Goal: Task Accomplishment & Management: Complete application form

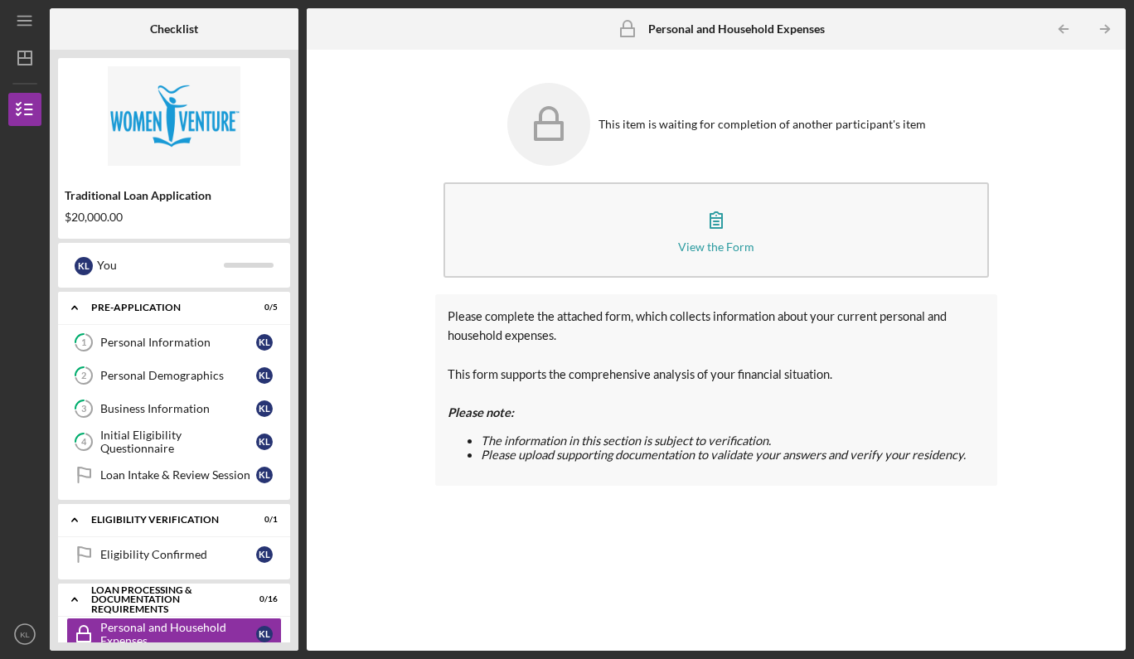
scroll to position [226, 0]
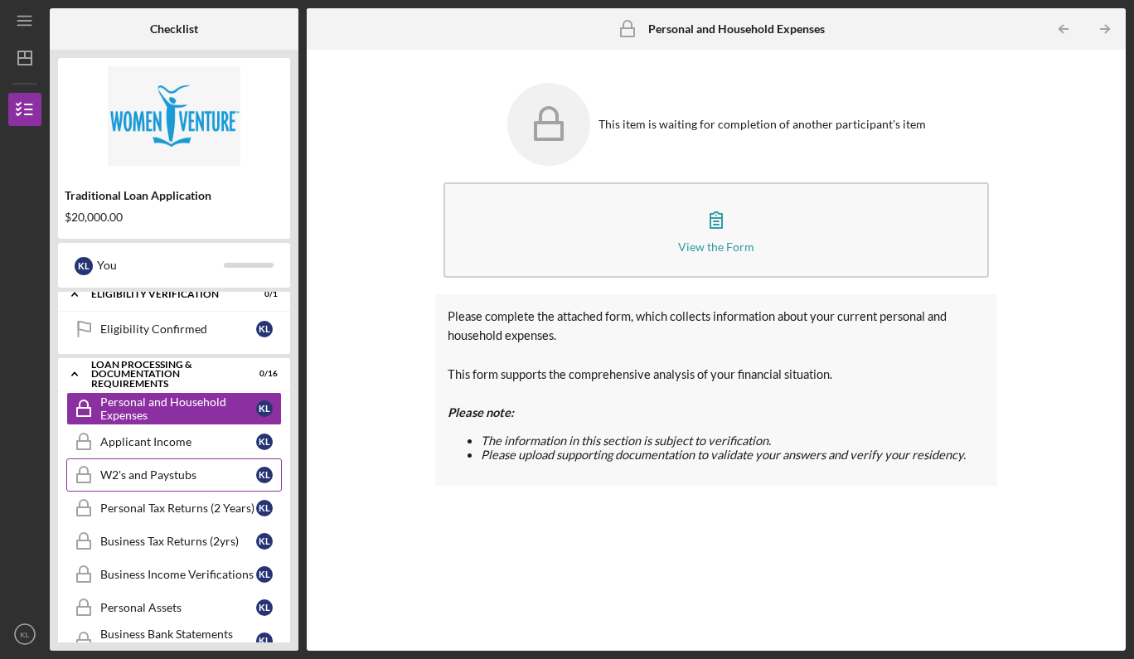
click at [146, 479] on div "W2's and Paystubs" at bounding box center [178, 474] width 156 height 13
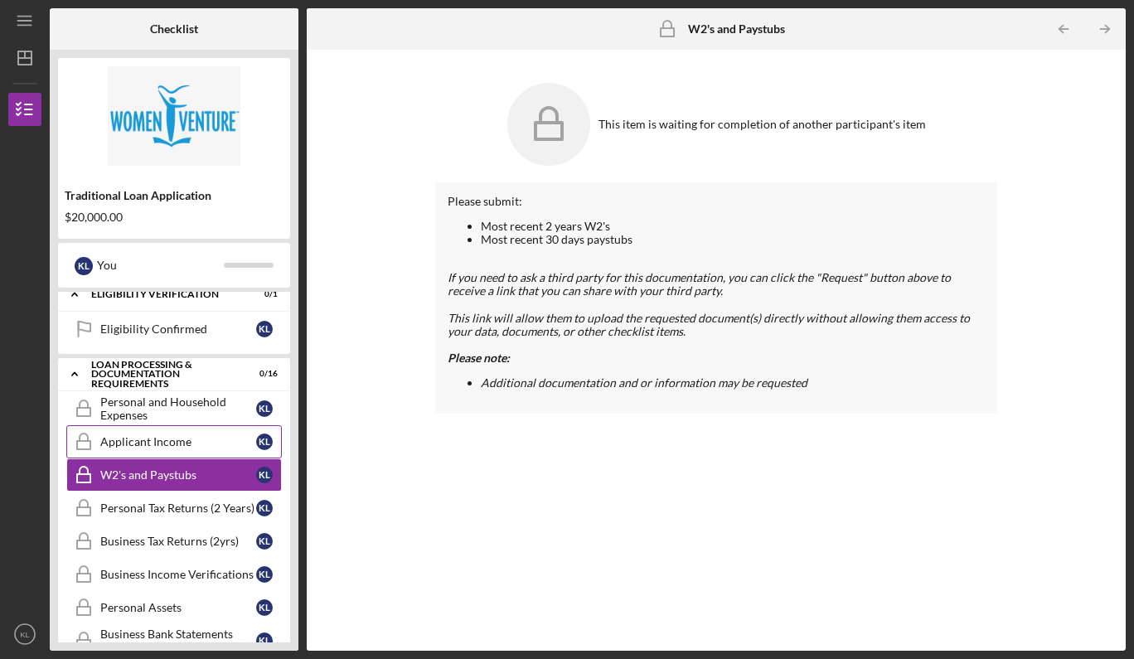
click at [151, 453] on link "Applicant Income Applicant Income K L" at bounding box center [174, 441] width 216 height 33
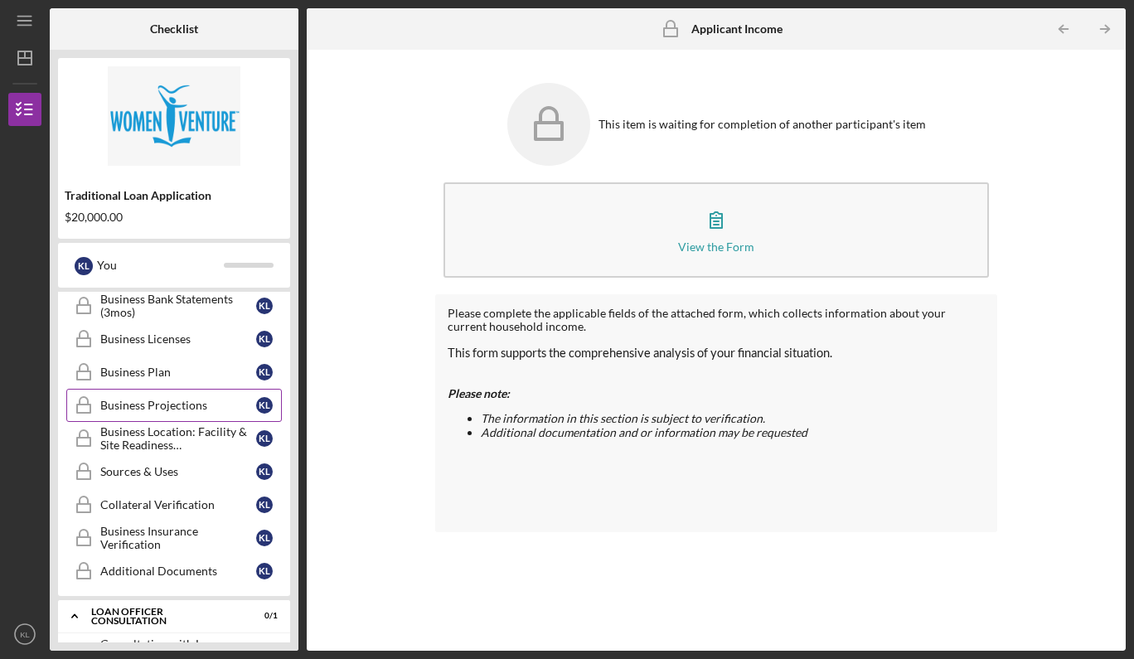
scroll to position [575, 0]
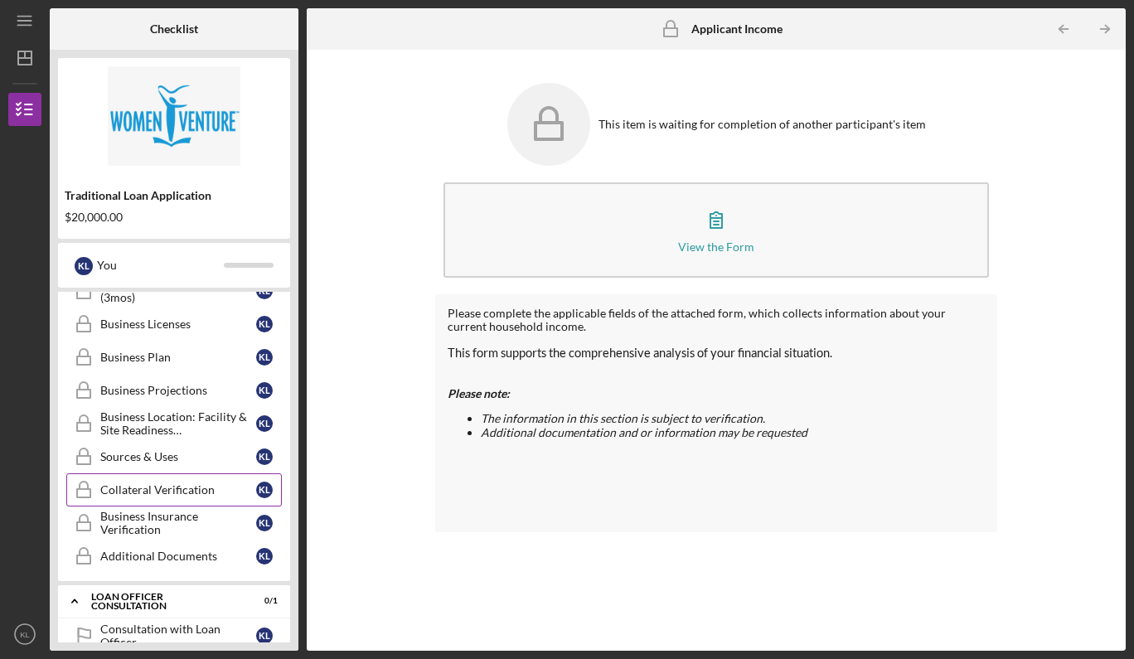
click at [162, 496] on div "Collateral Verification" at bounding box center [178, 489] width 156 height 13
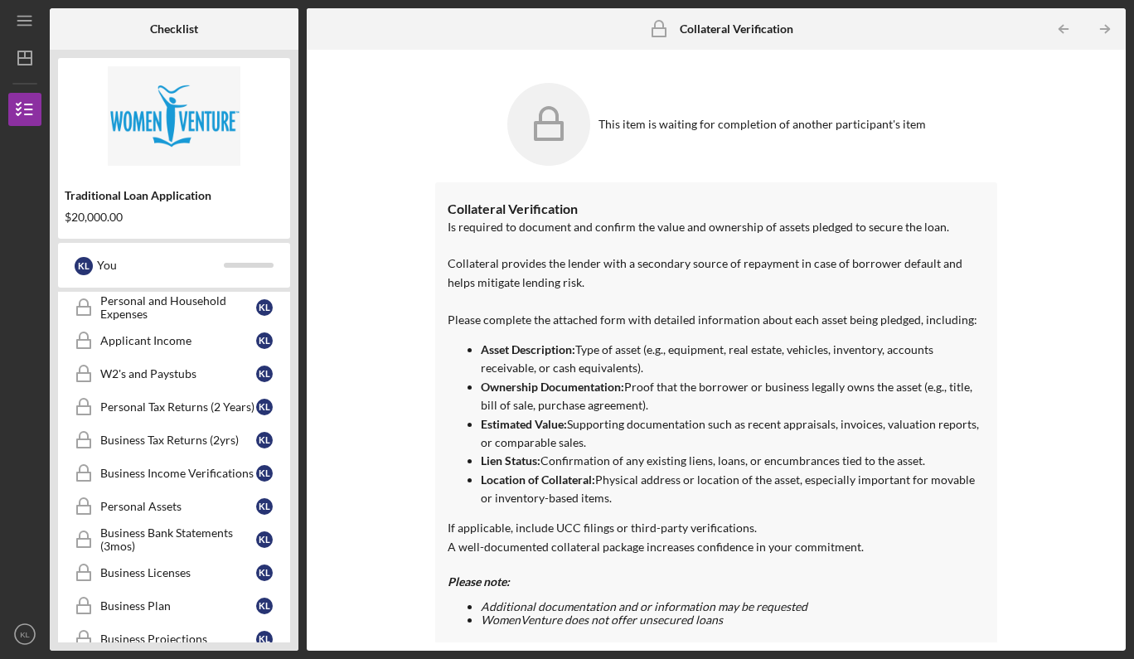
scroll to position [323, 0]
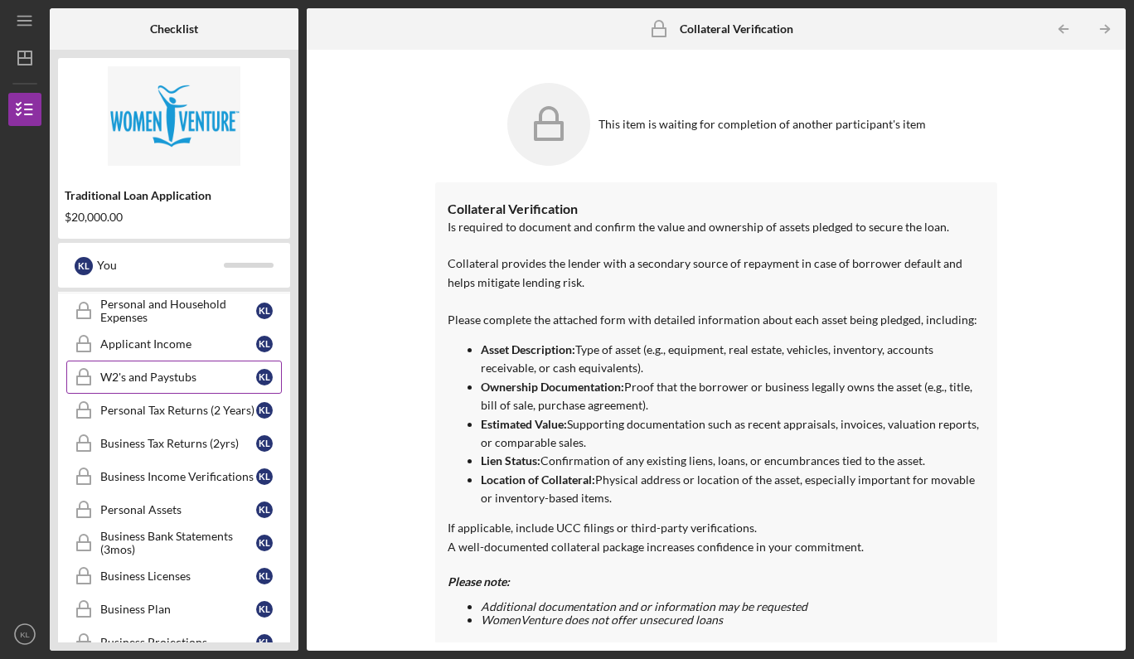
click at [162, 378] on div "W2's and Paystubs" at bounding box center [178, 377] width 156 height 13
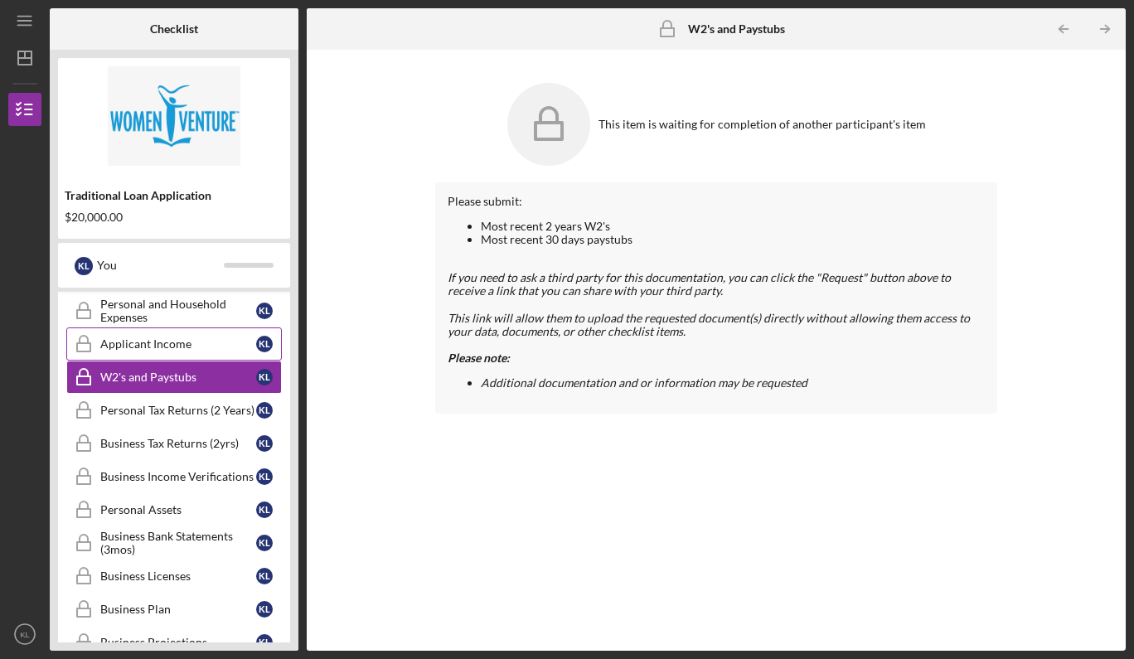
click at [158, 342] on div "Applicant Income" at bounding box center [178, 343] width 156 height 13
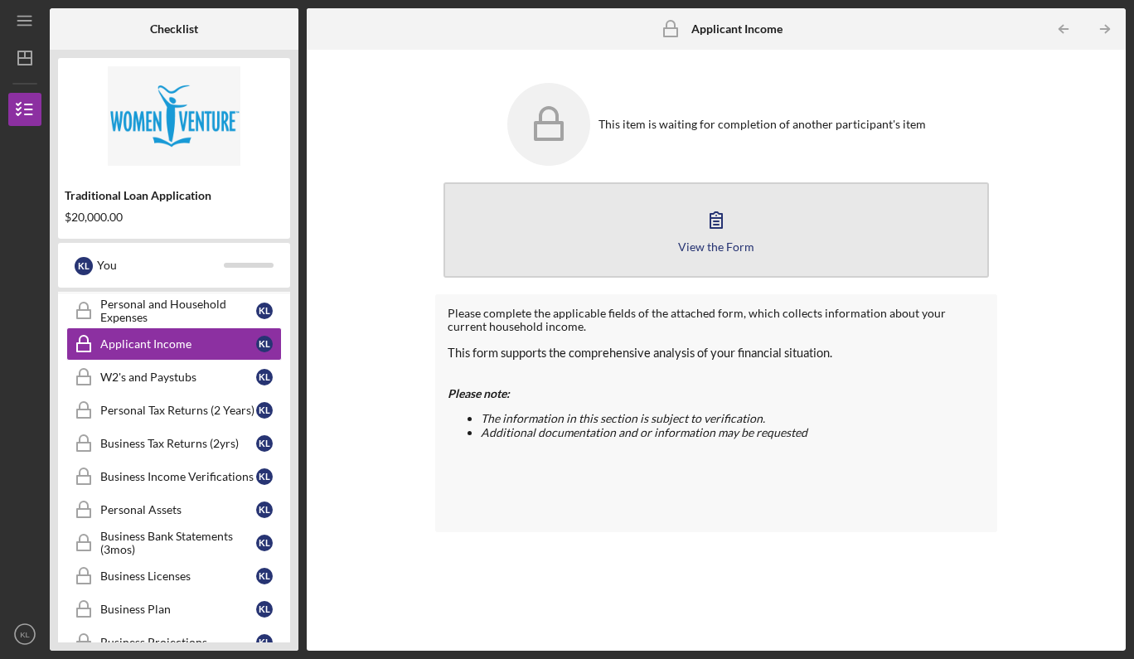
click at [720, 239] on icon "button" at bounding box center [716, 219] width 41 height 41
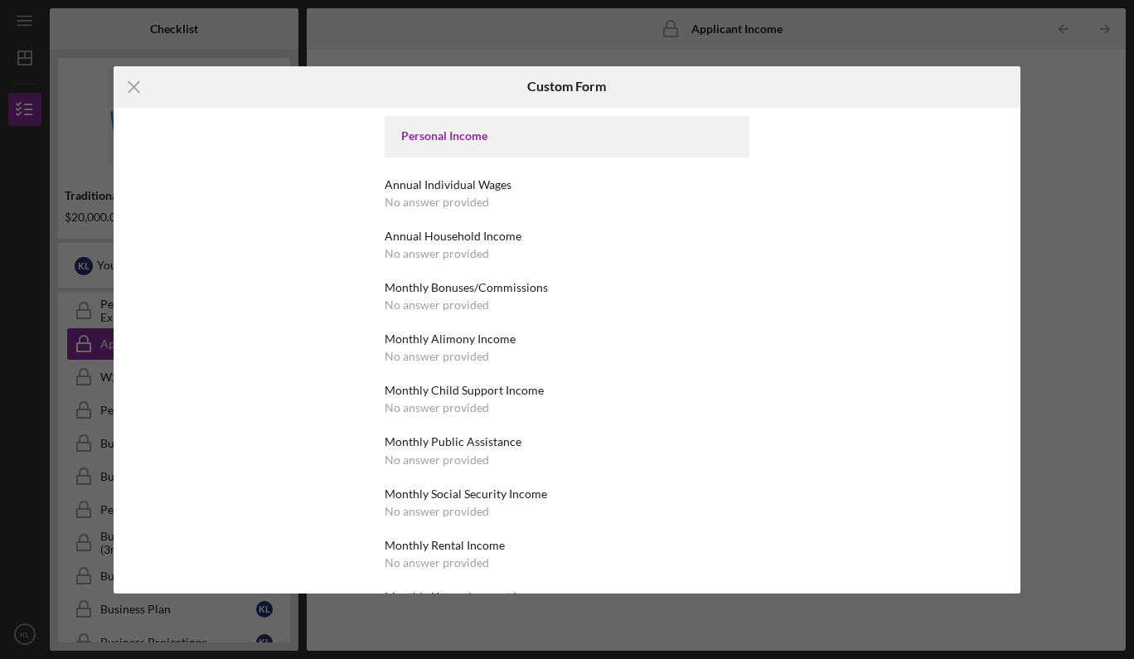
click at [468, 256] on div "No answer provided" at bounding box center [437, 253] width 104 height 13
click at [415, 338] on div "Monthly Alimony Income" at bounding box center [567, 338] width 365 height 13
click at [133, 87] on line at bounding box center [134, 86] width 11 height 11
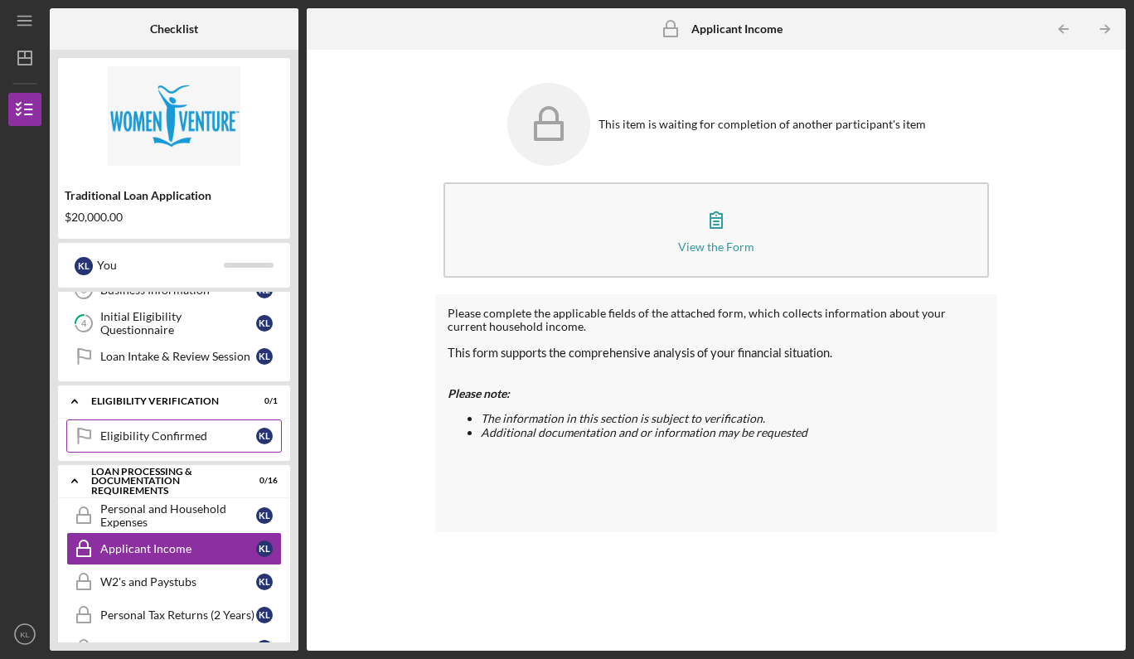
scroll to position [91, 0]
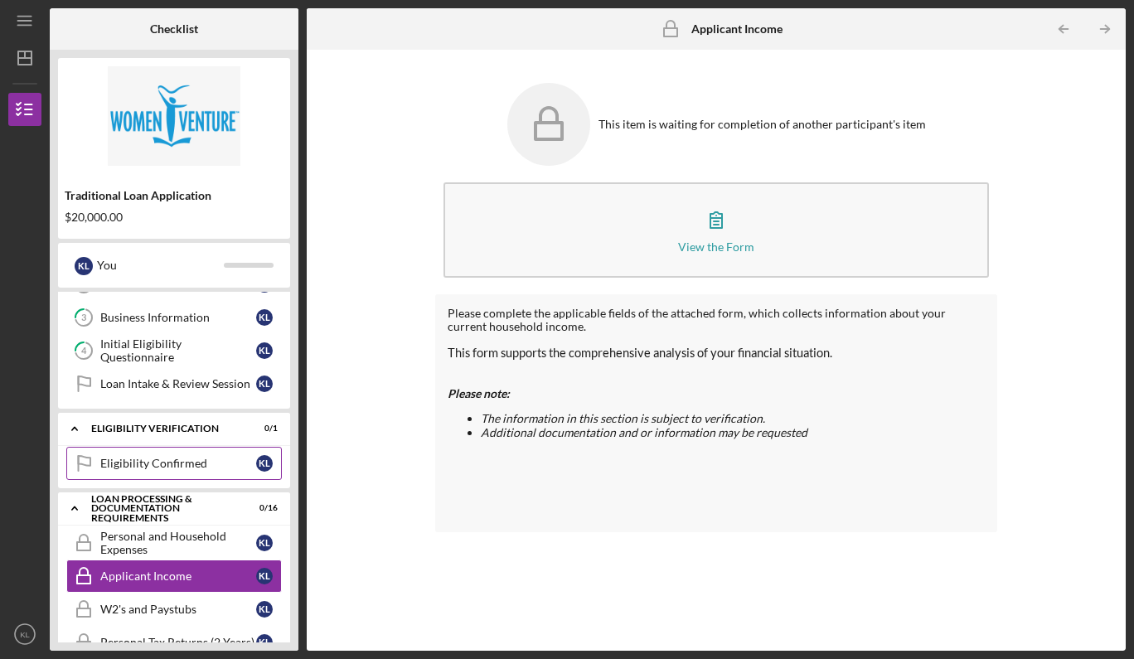
click at [150, 464] on div "Eligibility Confirmed" at bounding box center [178, 463] width 156 height 13
